Goal: Task Accomplishment & Management: Manage account settings

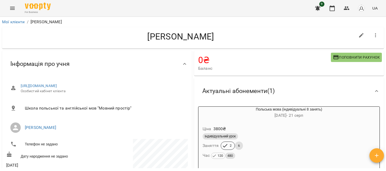
click at [13, 10] on icon "Menu" at bounding box center [12, 8] width 6 height 6
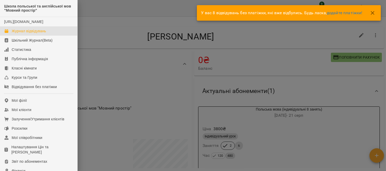
click at [37, 34] on div "Журнал відвідувань" at bounding box center [29, 30] width 34 height 5
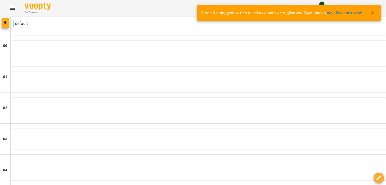
click at [374, 10] on icon "button" at bounding box center [373, 13] width 6 height 6
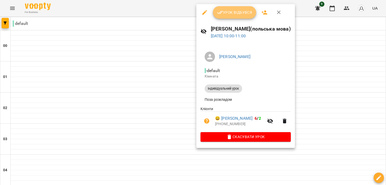
click at [240, 15] on span "Урок відбувся" at bounding box center [234, 12] width 35 height 6
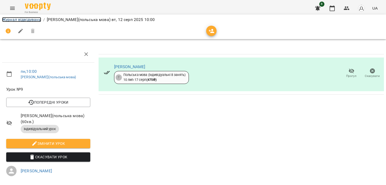
click at [12, 19] on link "Журнал відвідувань" at bounding box center [21, 19] width 39 height 5
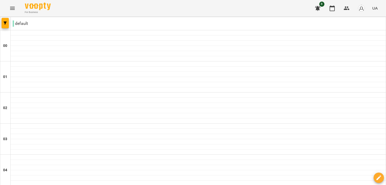
scroll to position [276, 0]
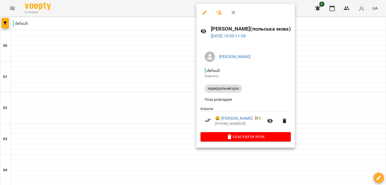
click at [319, 39] on div at bounding box center [193, 92] width 386 height 185
